Goal: Communication & Community: Answer question/provide support

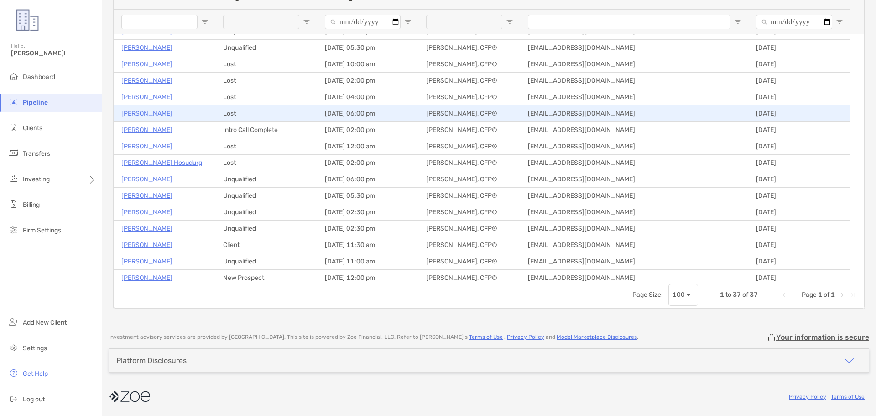
scroll to position [361, 0]
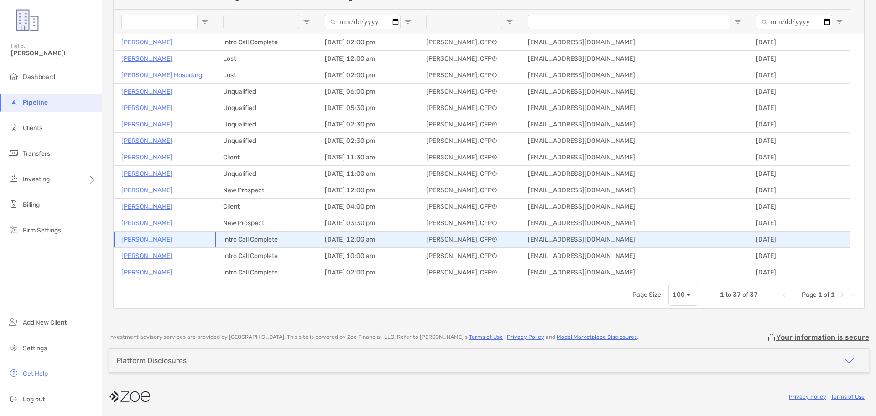
click at [139, 241] on p "[PERSON_NAME]" at bounding box center [146, 239] width 51 height 11
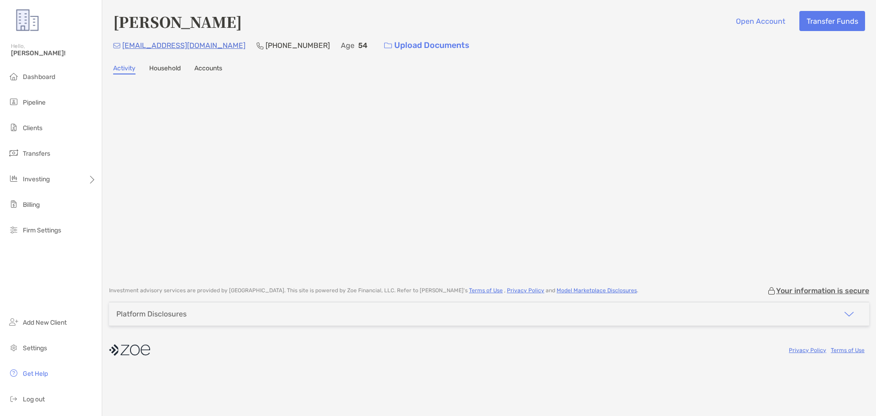
click at [160, 42] on p "[EMAIL_ADDRESS][DOMAIN_NAME]" at bounding box center [183, 45] width 123 height 11
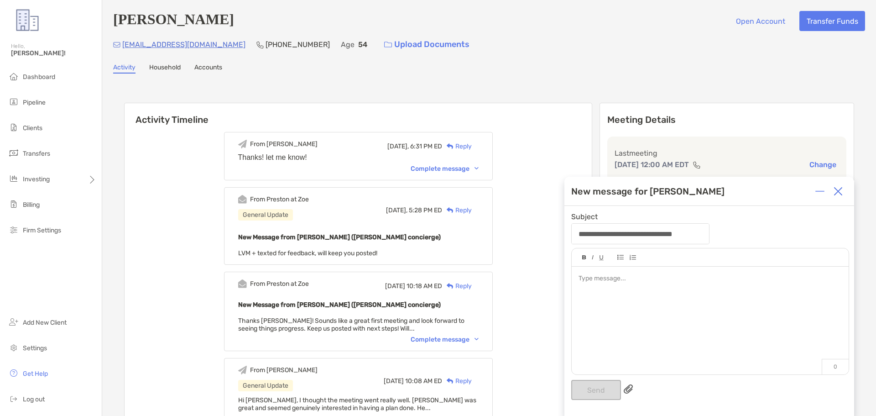
drag, startPoint x: 825, startPoint y: 197, endPoint x: 833, endPoint y: 194, distance: 8.5
click at [828, 197] on div at bounding box center [820, 191] width 18 height 18
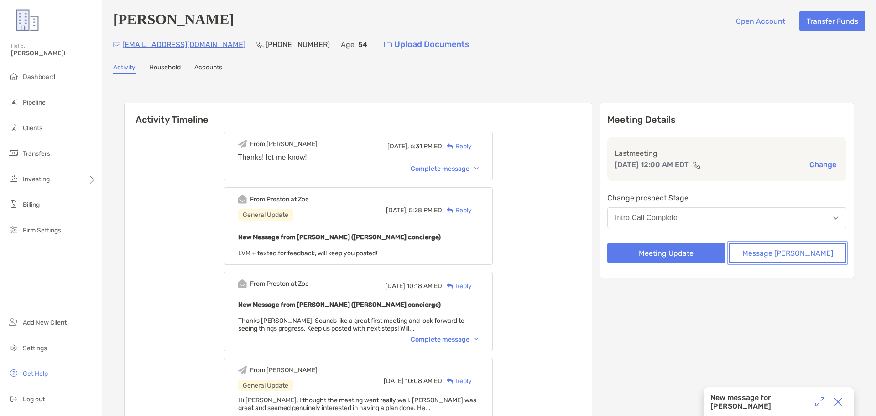
click at [775, 254] on button "Message [PERSON_NAME]" at bounding box center [788, 253] width 118 height 20
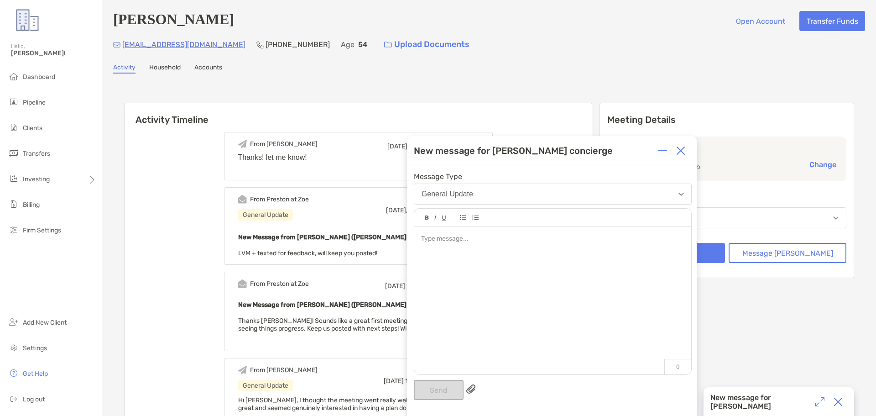
click at [471, 246] on div at bounding box center [552, 296] width 277 height 138
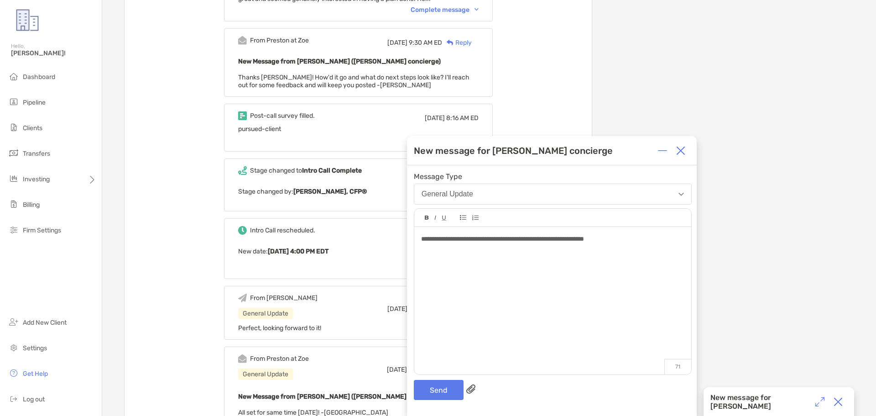
scroll to position [411, 0]
click at [446, 12] on div "Complete message" at bounding box center [445, 8] width 68 height 8
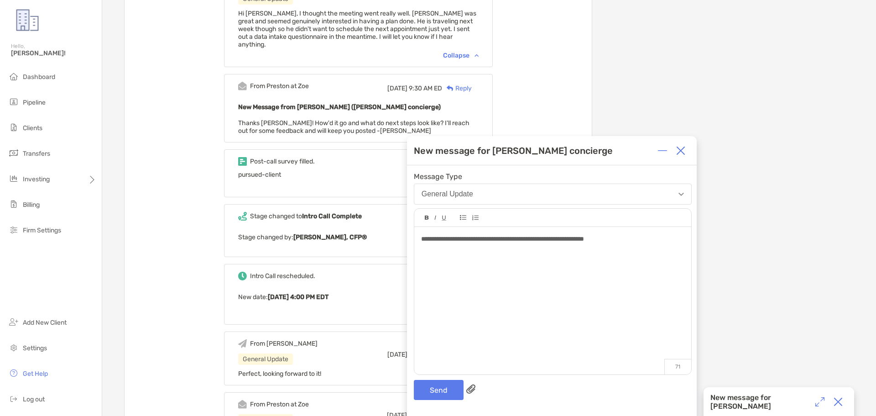
scroll to position [365, 0]
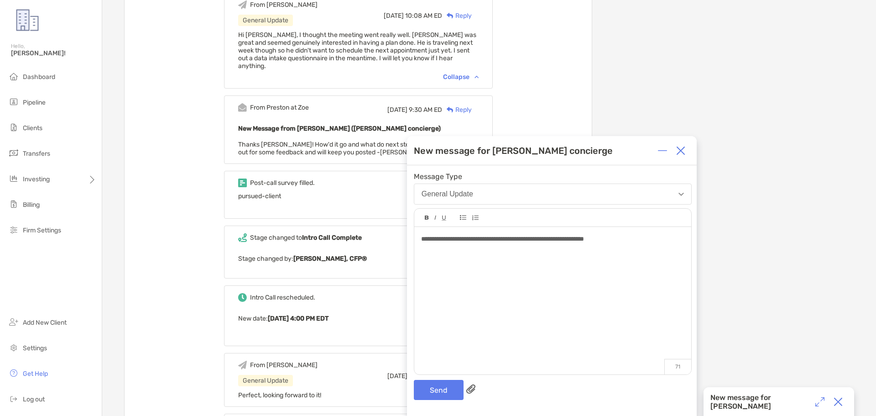
click at [651, 244] on div "**********" at bounding box center [552, 296] width 277 height 138
click at [437, 396] on button "Send" at bounding box center [439, 390] width 50 height 20
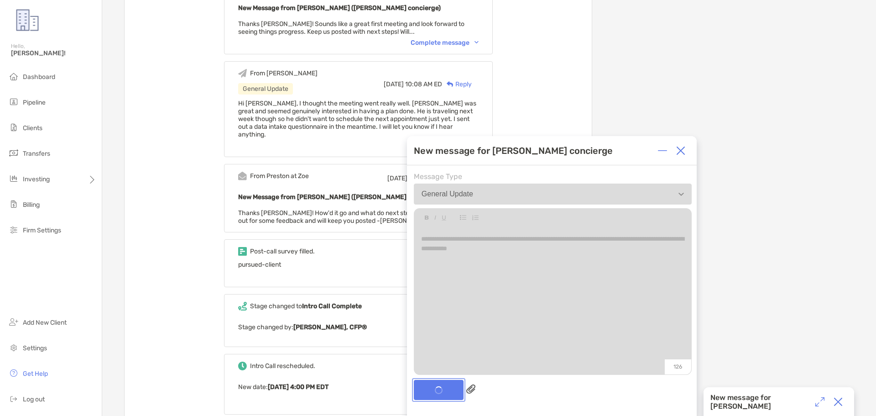
scroll to position [434, 0]
